Goal: Find specific page/section: Find specific page/section

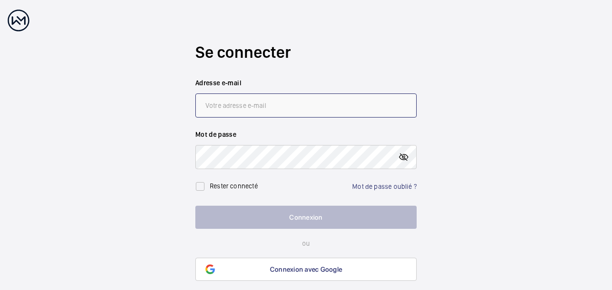
type input "[PERSON_NAME][EMAIL_ADDRESS][DOMAIN_NAME]"
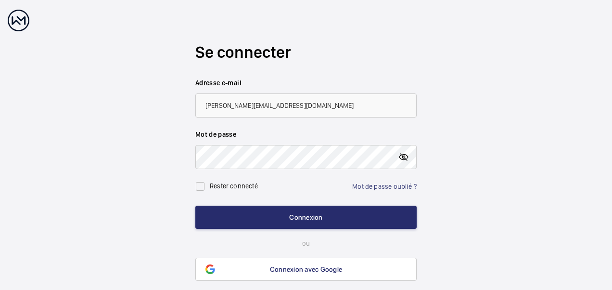
click at [403, 157] on mat-icon at bounding box center [404, 157] width 12 height 12
click at [247, 186] on label "Rester connecté" at bounding box center [234, 186] width 48 height 8
checkbox input "true"
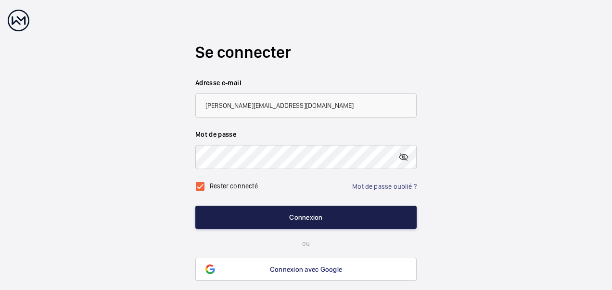
click at [269, 216] on button "Connexion" at bounding box center [305, 216] width 221 height 23
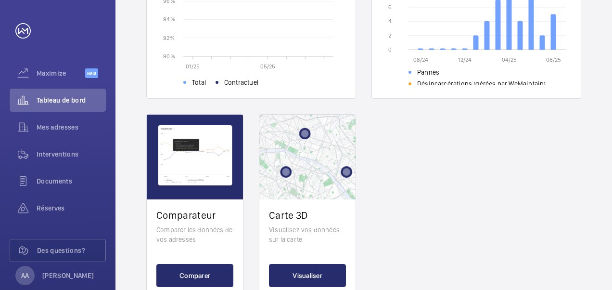
scroll to position [415, 0]
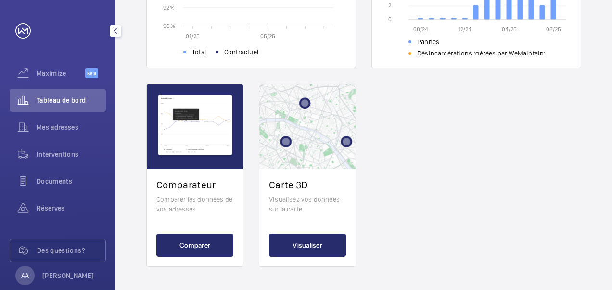
click at [25, 34] on link at bounding box center [22, 30] width 15 height 15
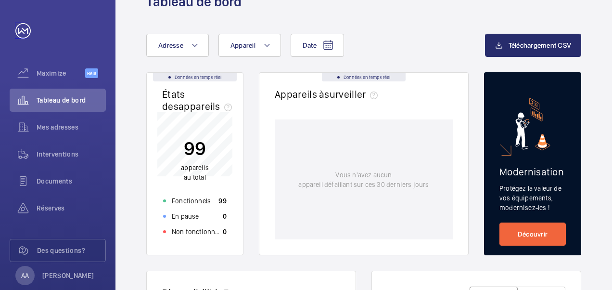
scroll to position [0, 0]
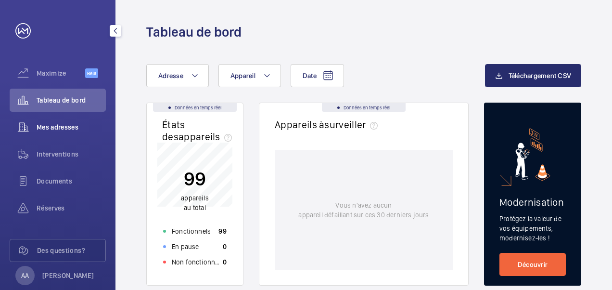
click at [69, 132] on div "Mes adresses" at bounding box center [58, 126] width 96 height 23
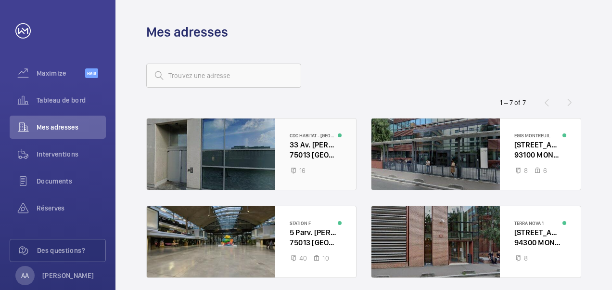
click at [317, 161] on div at bounding box center [251, 153] width 209 height 71
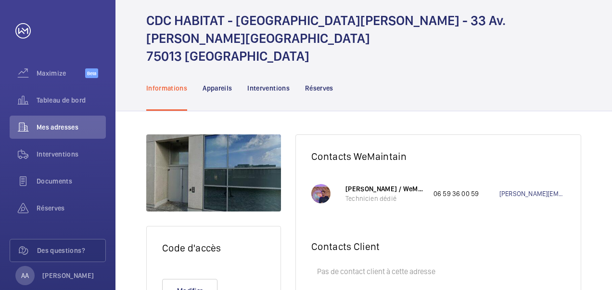
scroll to position [76, 0]
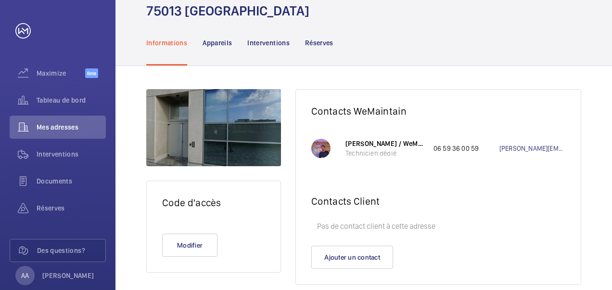
click at [368, 139] on p "[PERSON_NAME] / WeMaintain FR" at bounding box center [384, 144] width 78 height 10
click at [365, 139] on p "[PERSON_NAME] / WeMaintain FR" at bounding box center [384, 144] width 78 height 10
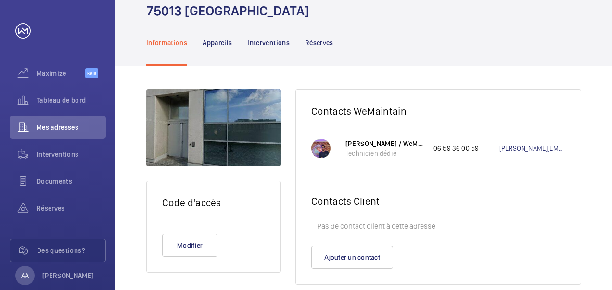
drag, startPoint x: 365, startPoint y: 129, endPoint x: 433, endPoint y: 83, distance: 82.8
click at [433, 89] on wm-front-card-header "Contacts WeMaintain" at bounding box center [438, 107] width 285 height 37
click at [48, 178] on span "Documents" at bounding box center [71, 181] width 69 height 10
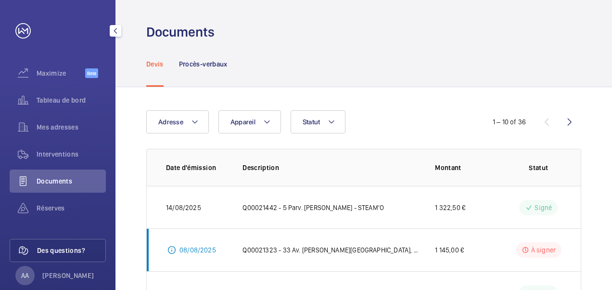
click at [48, 247] on span "Des questions?" at bounding box center [71, 250] width 68 height 10
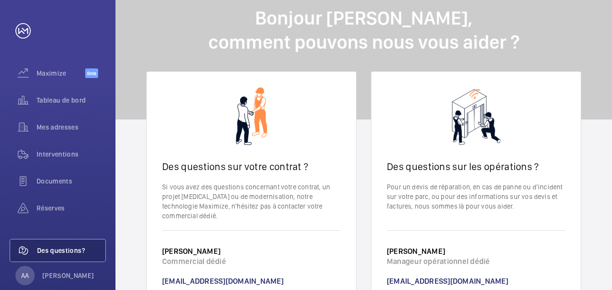
scroll to position [58, 0]
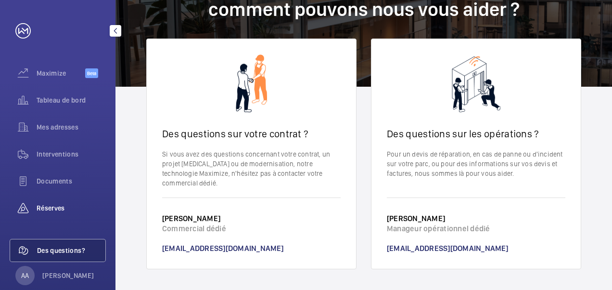
click at [55, 204] on span "Réserves" at bounding box center [71, 208] width 69 height 10
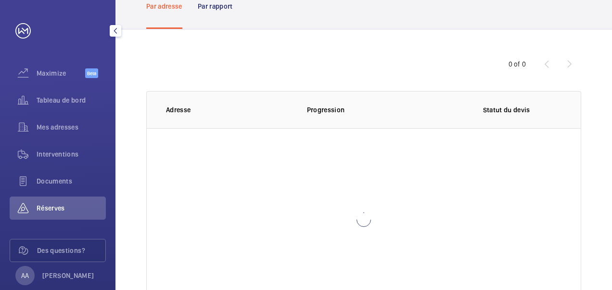
scroll to position [9, 0]
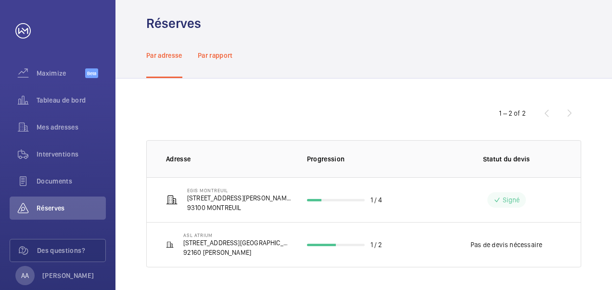
click at [220, 46] on div "Par rapport" at bounding box center [215, 55] width 35 height 46
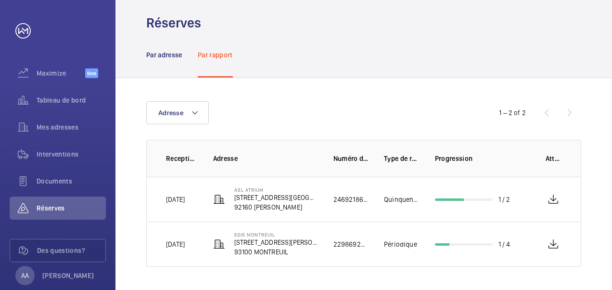
scroll to position [9, 0]
click at [168, 51] on p "Par adresse" at bounding box center [164, 56] width 36 height 10
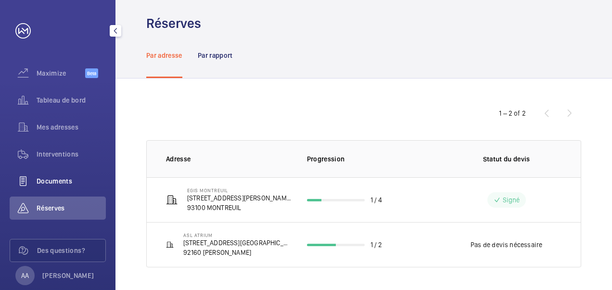
click at [35, 183] on wm-front-icon-button at bounding box center [23, 180] width 27 height 23
